Goal: Transaction & Acquisition: Purchase product/service

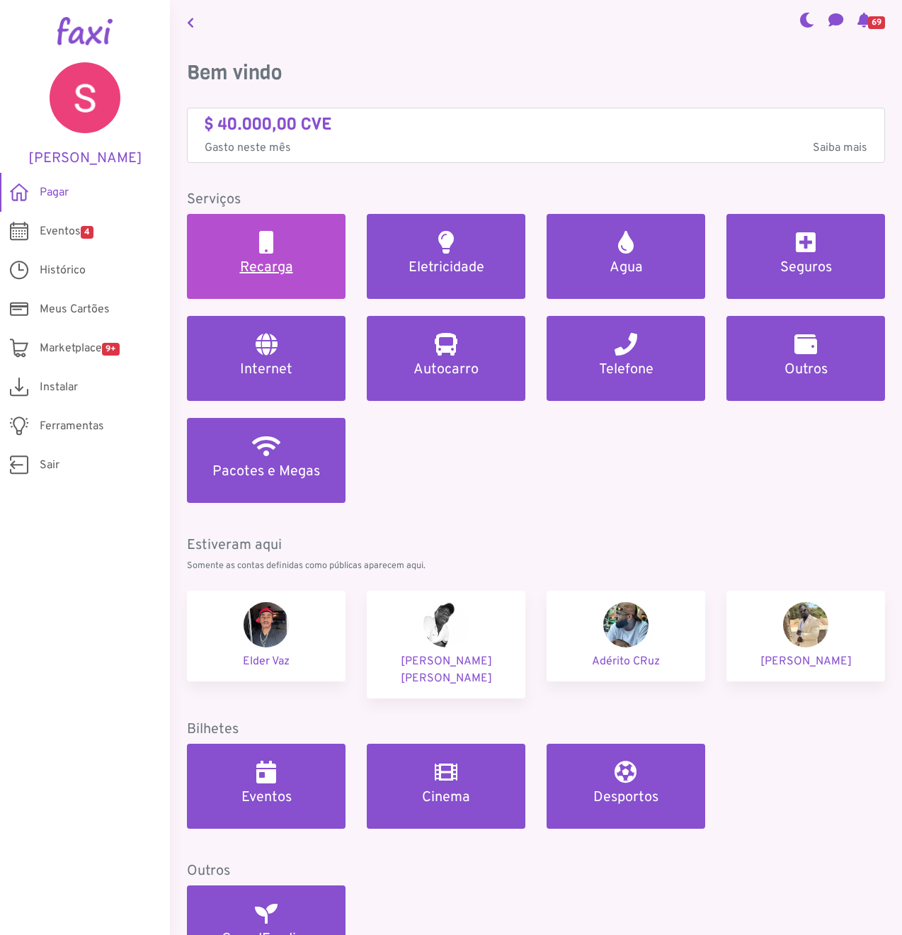
click at [250, 264] on h5 "Recarga" at bounding box center [266, 267] width 125 height 17
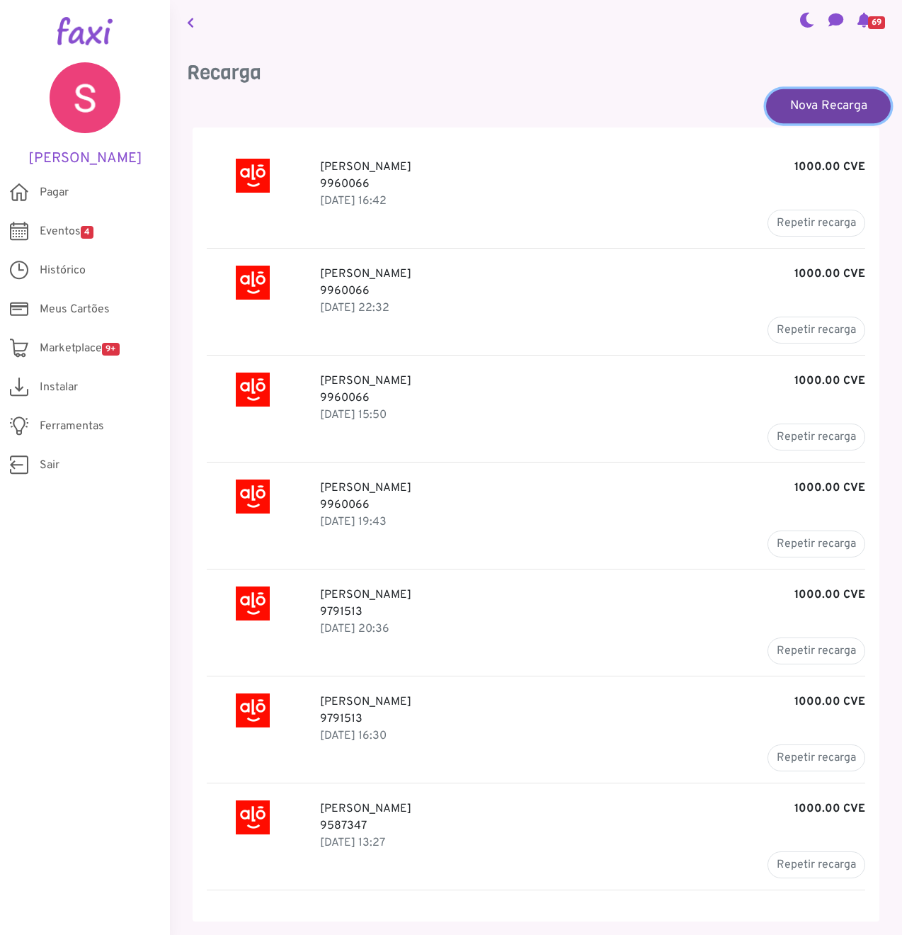
click at [818, 109] on link "Nova Recarga" at bounding box center [828, 106] width 125 height 34
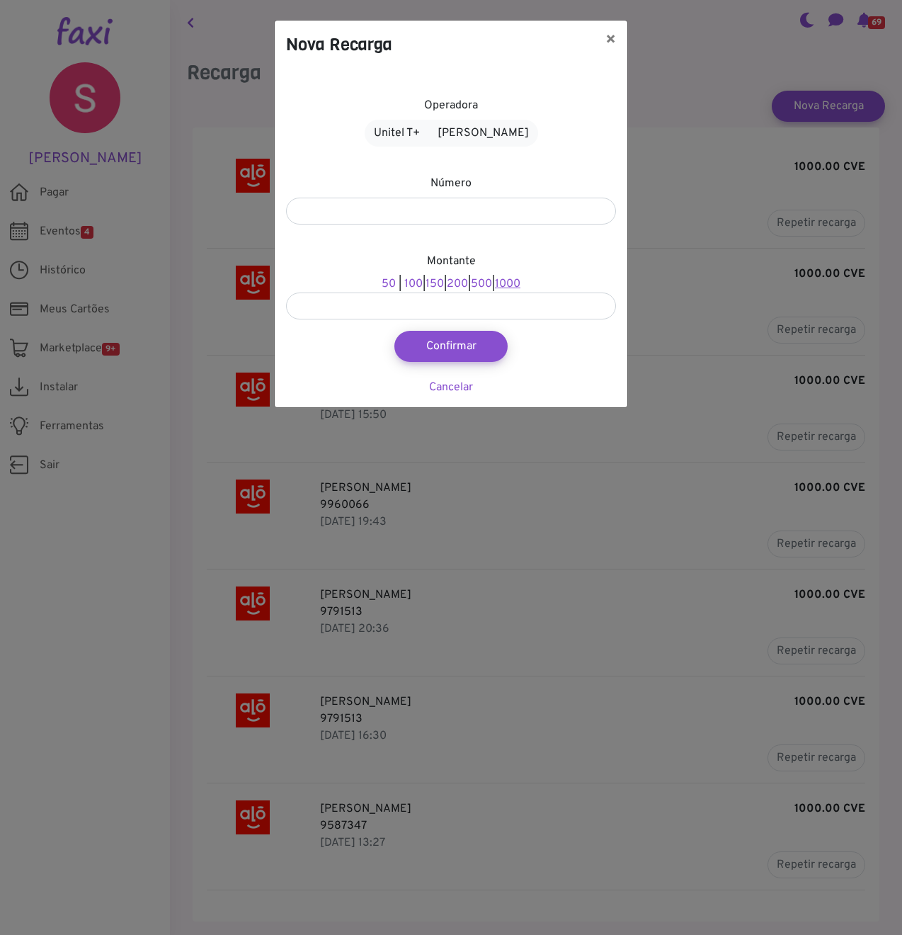
click at [521, 288] on link "1000" at bounding box center [507, 284] width 25 height 14
type input "****"
click at [370, 205] on input "number" at bounding box center [451, 211] width 330 height 27
type input "*"
click at [418, 348] on button "Confirmar" at bounding box center [451, 346] width 125 height 34
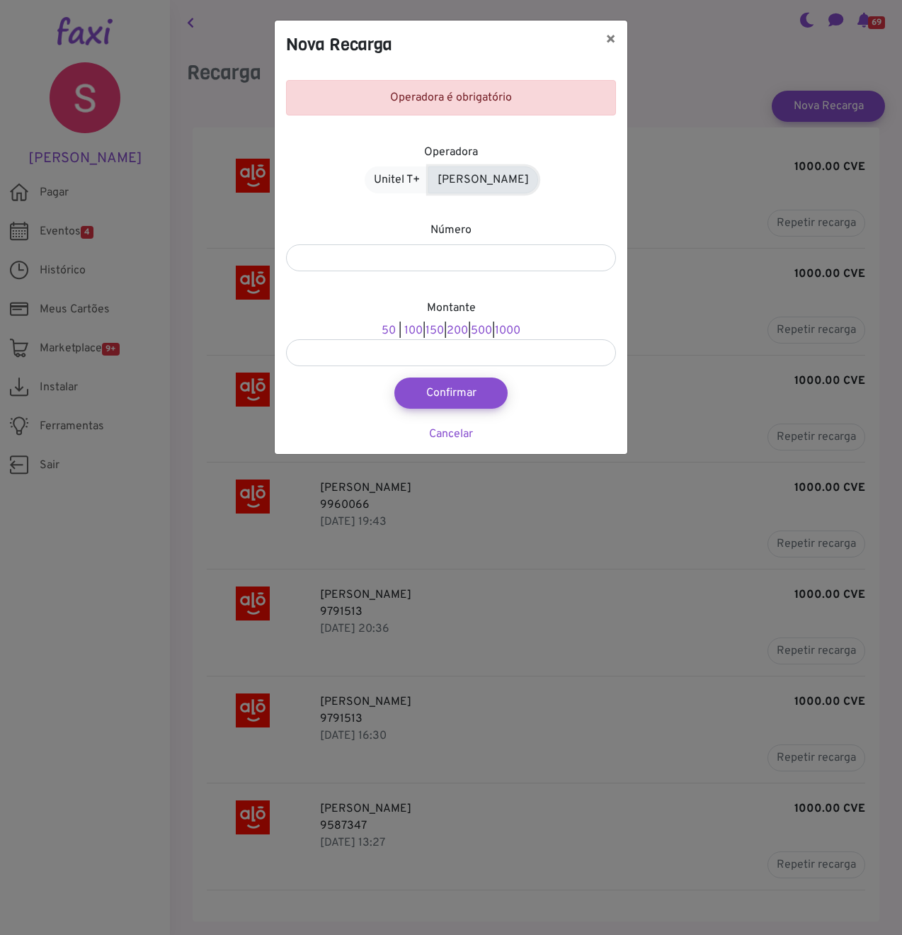
click at [481, 176] on link "[PERSON_NAME]" at bounding box center [483, 179] width 110 height 27
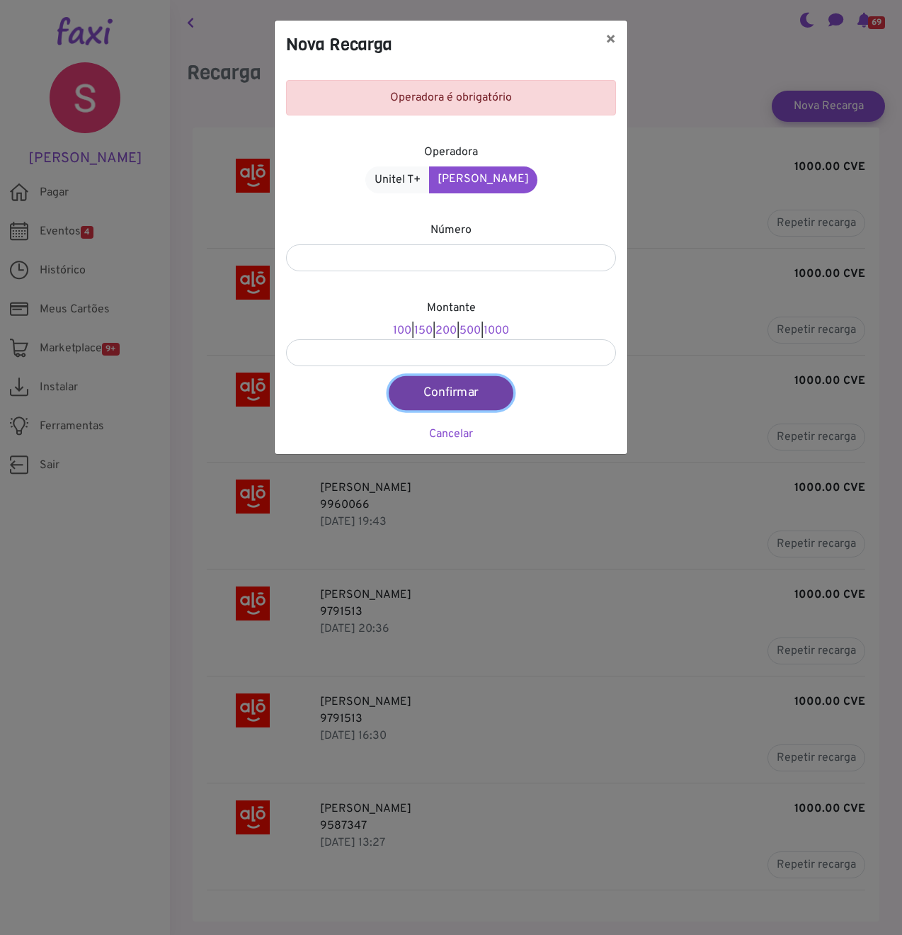
click at [437, 391] on button "Confirmar" at bounding box center [451, 393] width 125 height 34
type input "****"
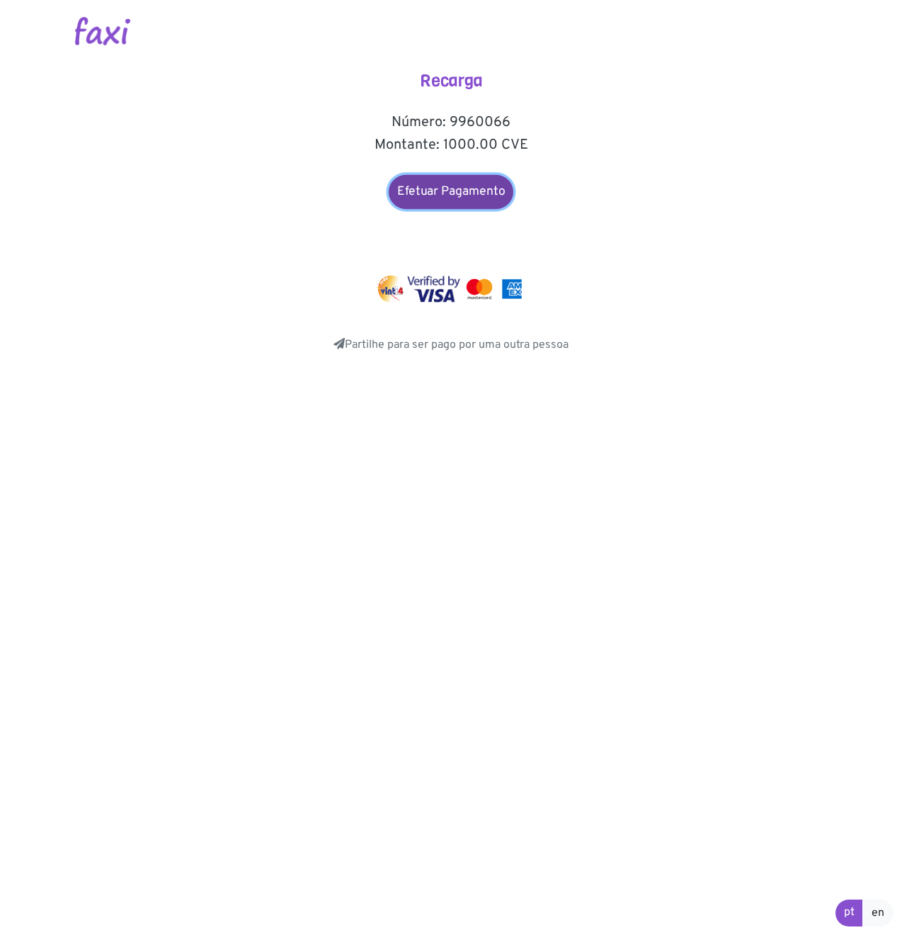
click at [445, 198] on link "Efetuar Pagamento" at bounding box center [451, 192] width 125 height 34
